Goal: Information Seeking & Learning: Check status

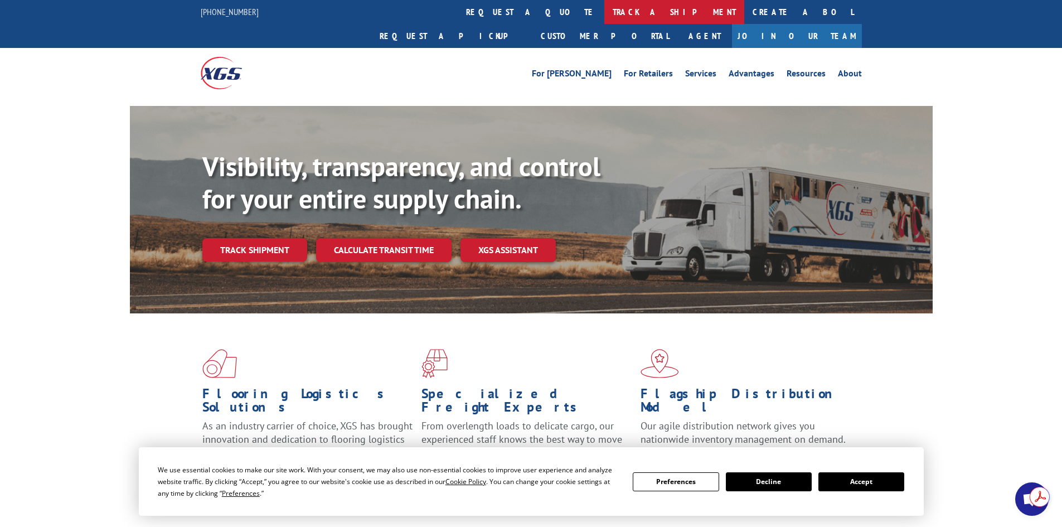
click at [604, 16] on link "track a shipment" at bounding box center [674, 12] width 140 height 24
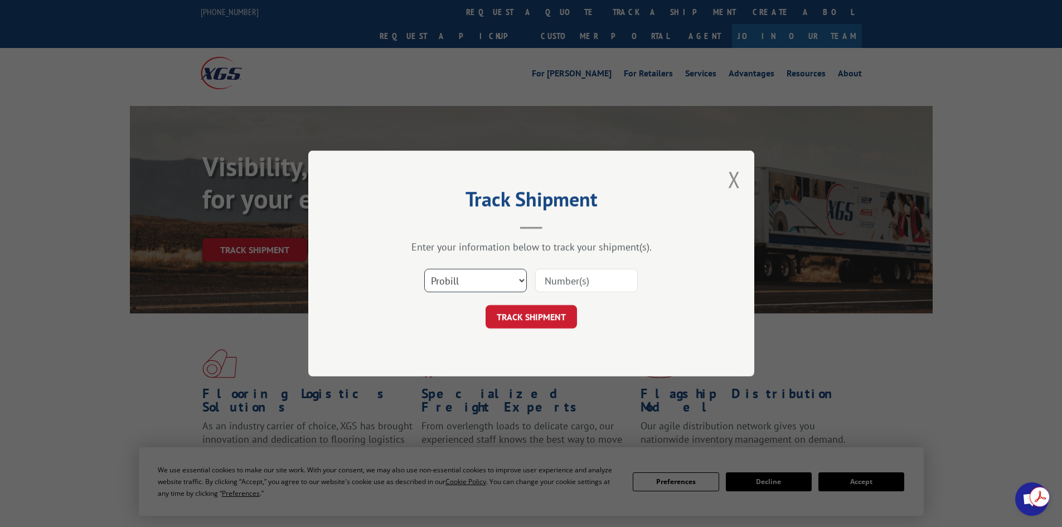
click at [475, 280] on select "Select category... Probill BOL PO" at bounding box center [475, 280] width 103 height 23
select select "po"
click at [424, 269] on select "Select category... Probill BOL PO" at bounding box center [475, 280] width 103 height 23
click at [575, 278] on input at bounding box center [586, 280] width 103 height 23
paste input "27523803"
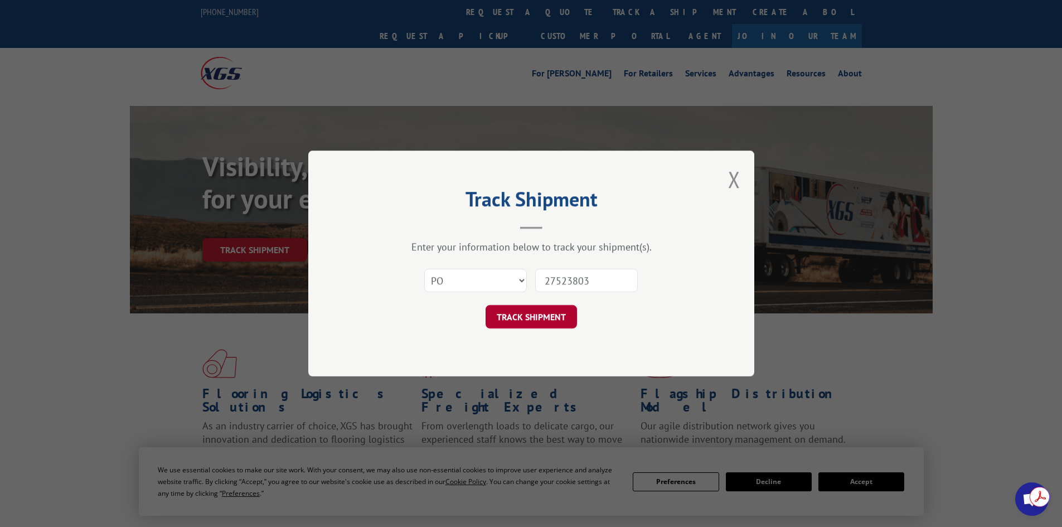
type input "27523803"
click at [518, 324] on button "TRACK SHIPMENT" at bounding box center [530, 316] width 91 height 23
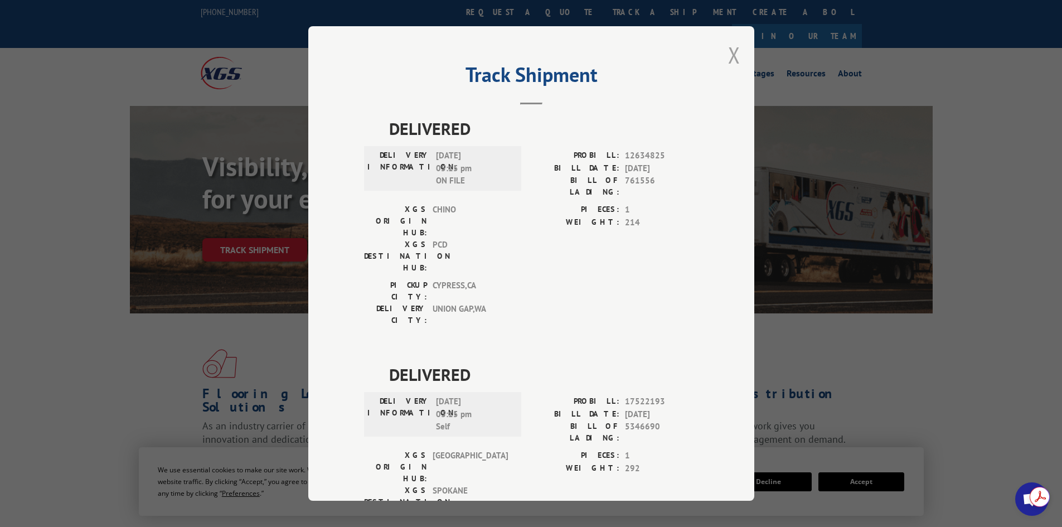
click at [728, 57] on button "Close modal" at bounding box center [734, 55] width 12 height 30
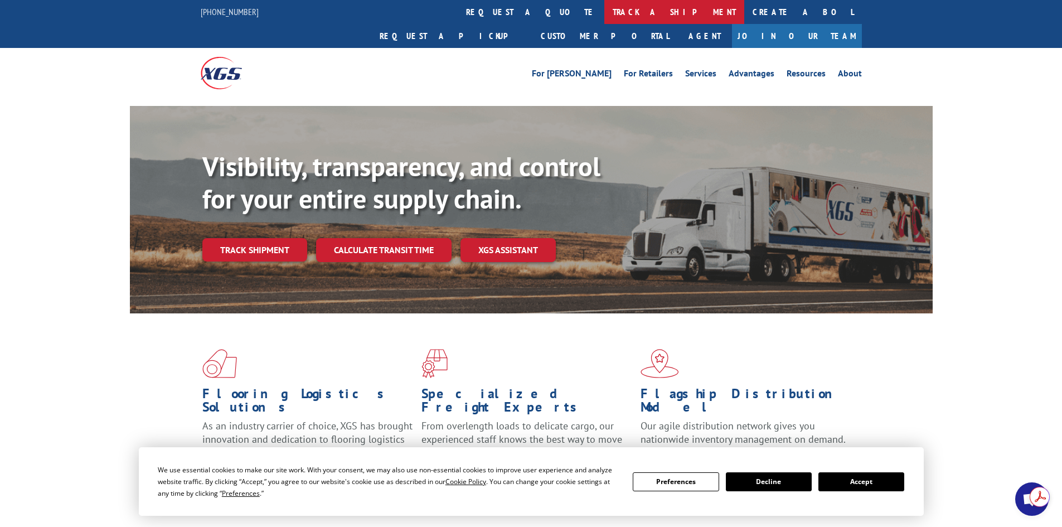
click at [604, 9] on link "track a shipment" at bounding box center [674, 12] width 140 height 24
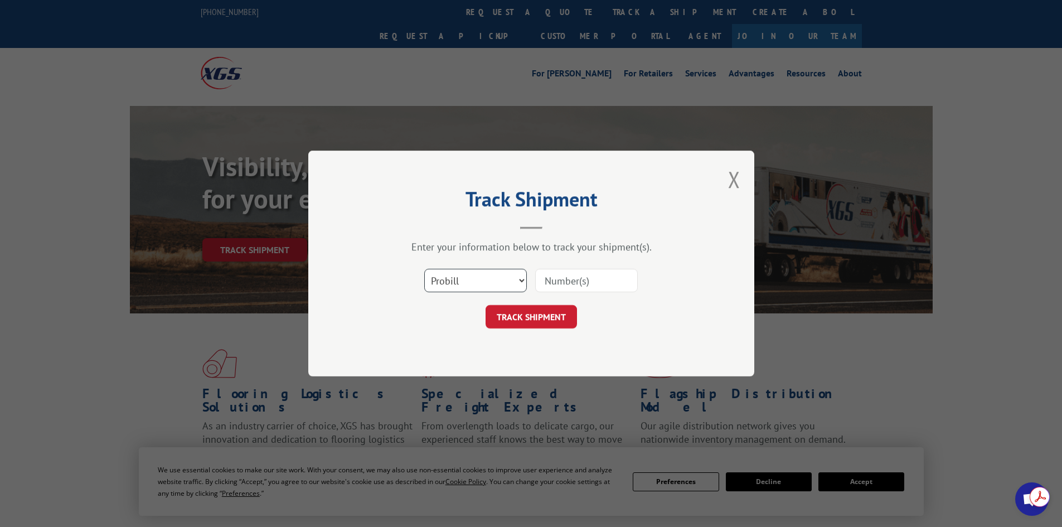
click at [492, 278] on select "Select category... Probill BOL PO" at bounding box center [475, 280] width 103 height 23
select select "po"
click at [424, 269] on select "Select category... Probill BOL PO" at bounding box center [475, 280] width 103 height 23
click at [548, 287] on input at bounding box center [586, 280] width 103 height 23
paste input "27524169"
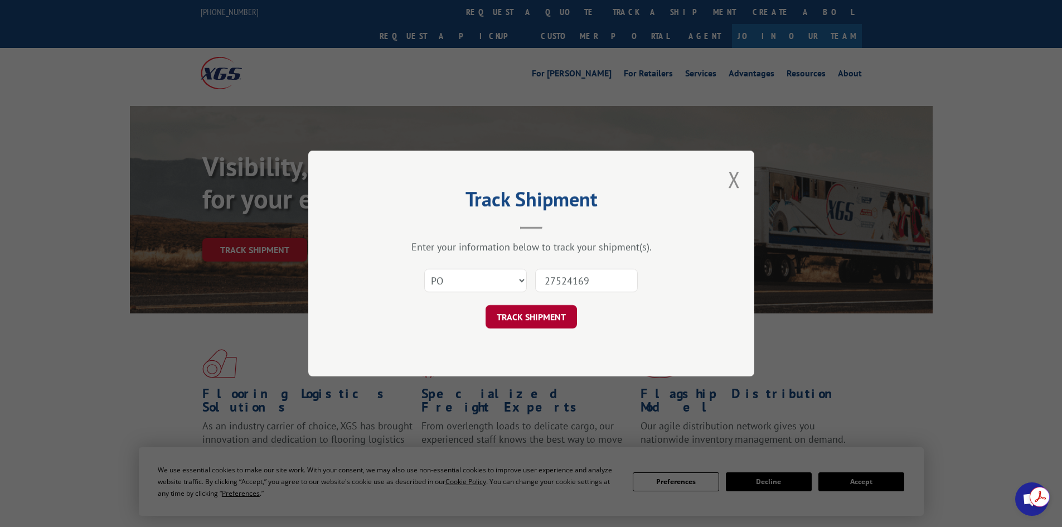
type input "27524169"
click at [516, 323] on button "TRACK SHIPMENT" at bounding box center [530, 316] width 91 height 23
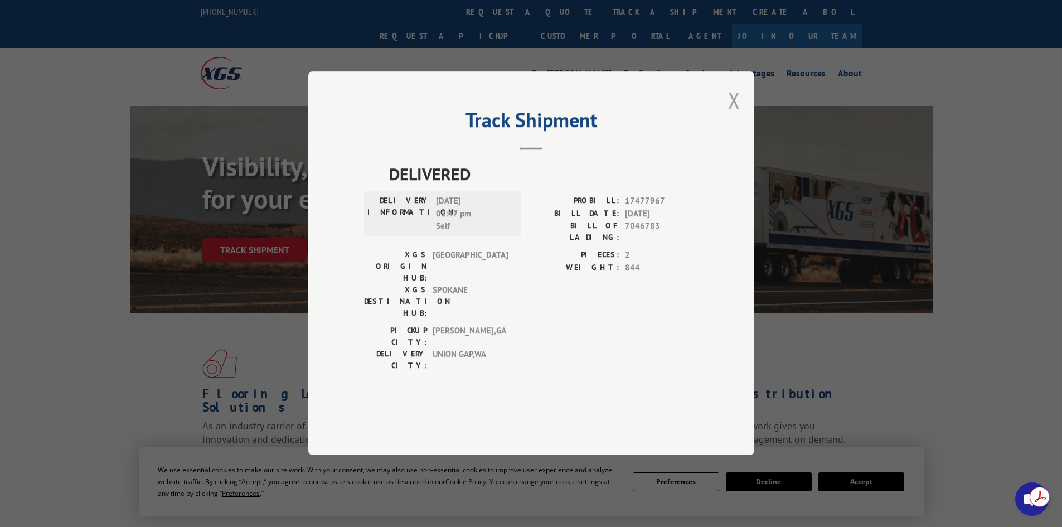
click at [736, 115] on button "Close modal" at bounding box center [734, 100] width 12 height 30
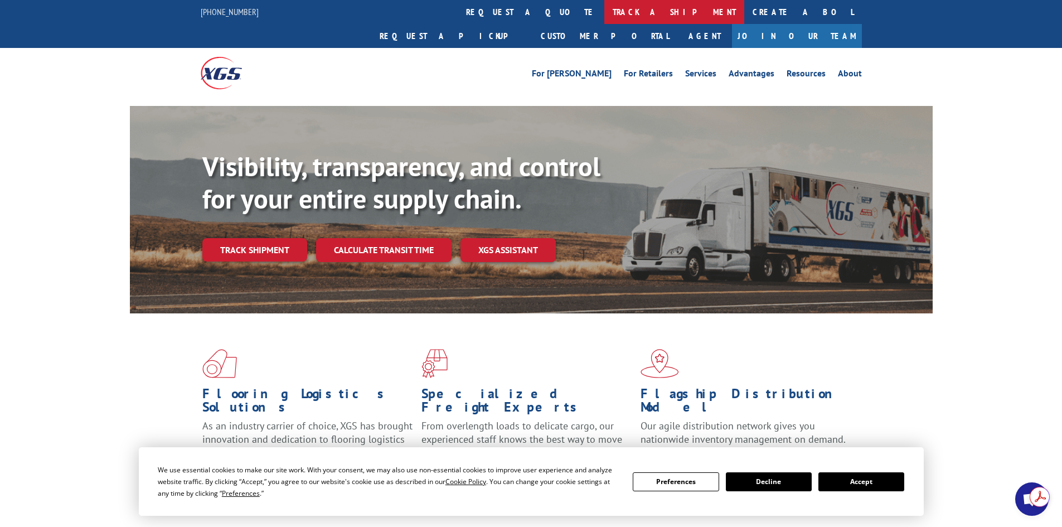
click at [604, 11] on link "track a shipment" at bounding box center [674, 12] width 140 height 24
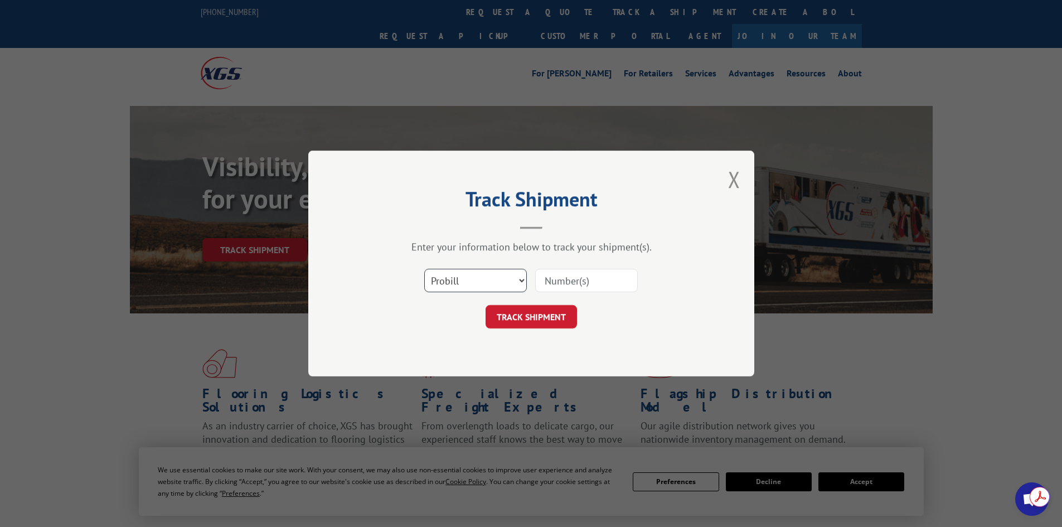
click at [459, 280] on select "Select category... Probill BOL PO" at bounding box center [475, 280] width 103 height 23
select select "po"
click at [424, 269] on select "Select category... Probill BOL PO" at bounding box center [475, 280] width 103 height 23
click at [547, 279] on input at bounding box center [586, 280] width 103 height 23
paste input "27524169"
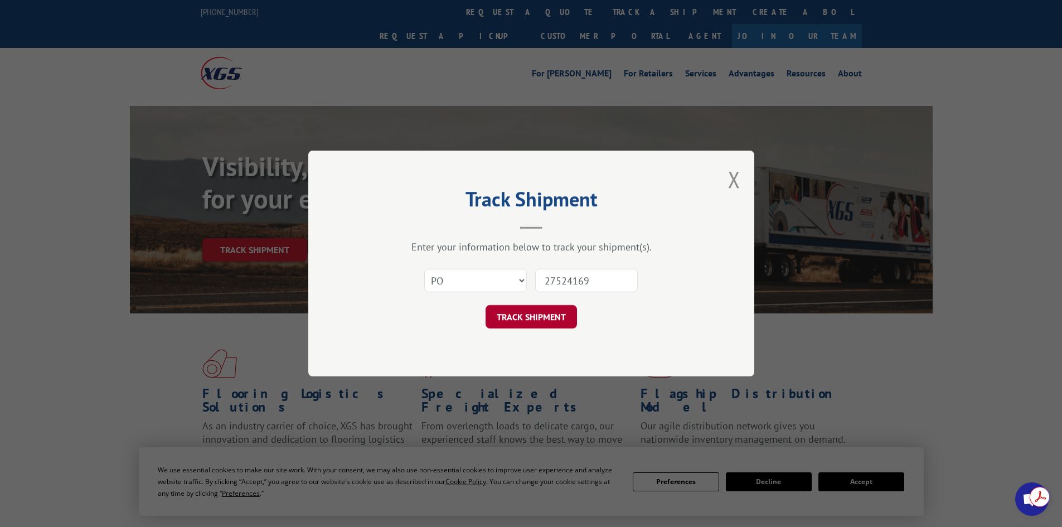
type input "27524169"
click at [528, 322] on button "TRACK SHIPMENT" at bounding box center [530, 316] width 91 height 23
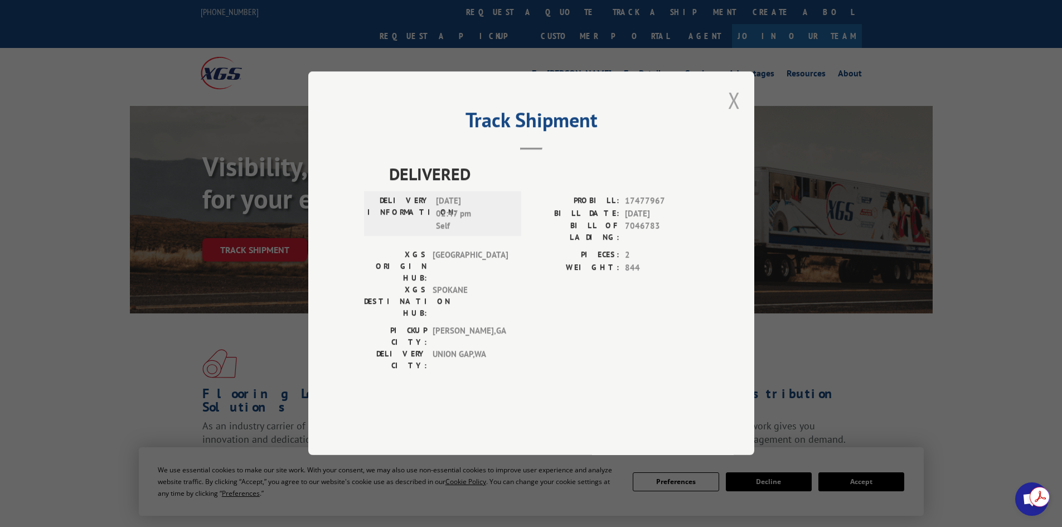
click at [736, 115] on button "Close modal" at bounding box center [734, 100] width 12 height 30
